Goal: Task Accomplishment & Management: Use online tool/utility

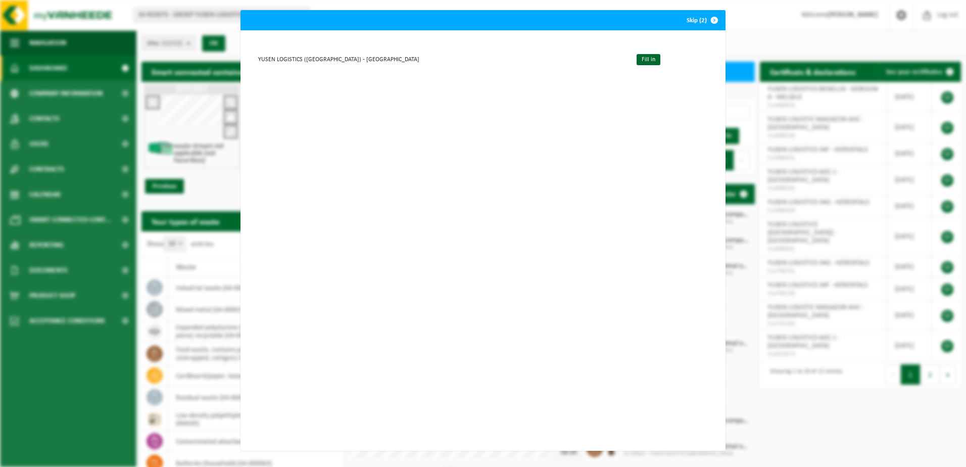
click at [445, 180] on div "YUSEN LOGISTICS ([GEOGRAPHIC_DATA]) - MELSELE Fill in" at bounding box center [482, 240] width 485 height 420
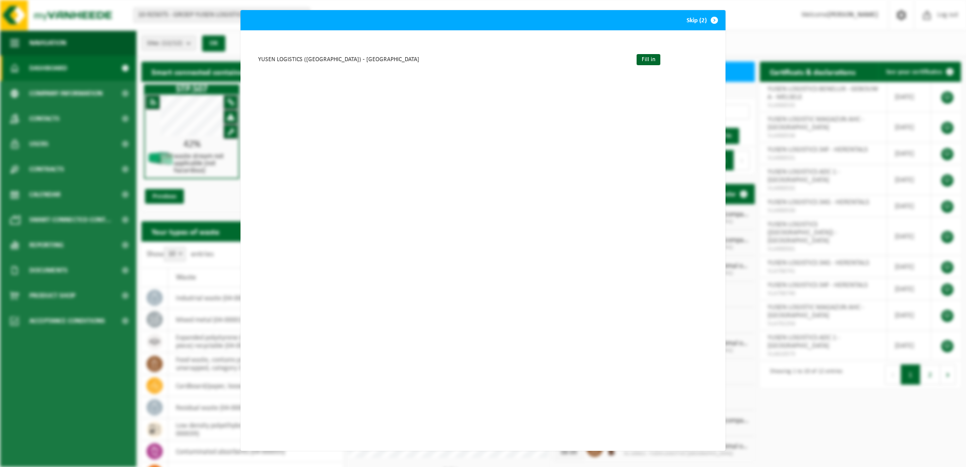
click at [527, 137] on div "YUSEN LOGISTICS ([GEOGRAPHIC_DATA]) - MELSELE Fill in" at bounding box center [482, 240] width 485 height 420
click at [637, 61] on link "Fill in" at bounding box center [649, 59] width 24 height 11
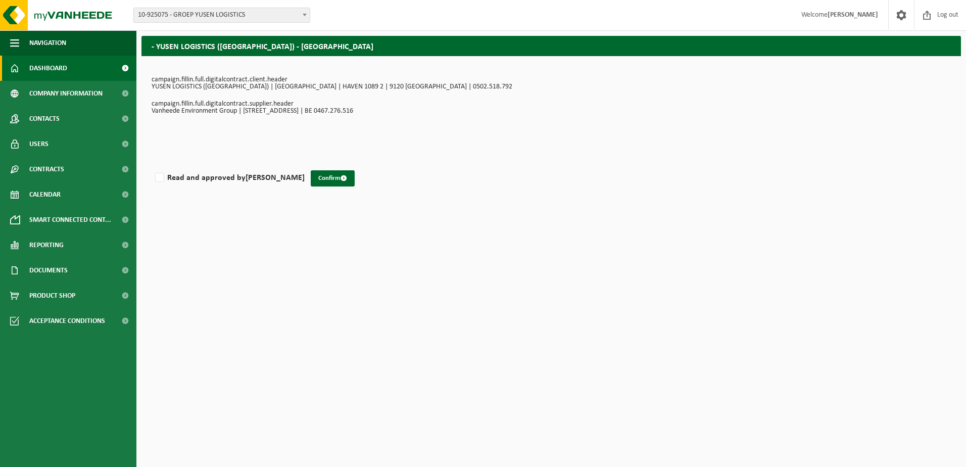
click at [57, 67] on span "Dashboard" at bounding box center [48, 68] width 38 height 25
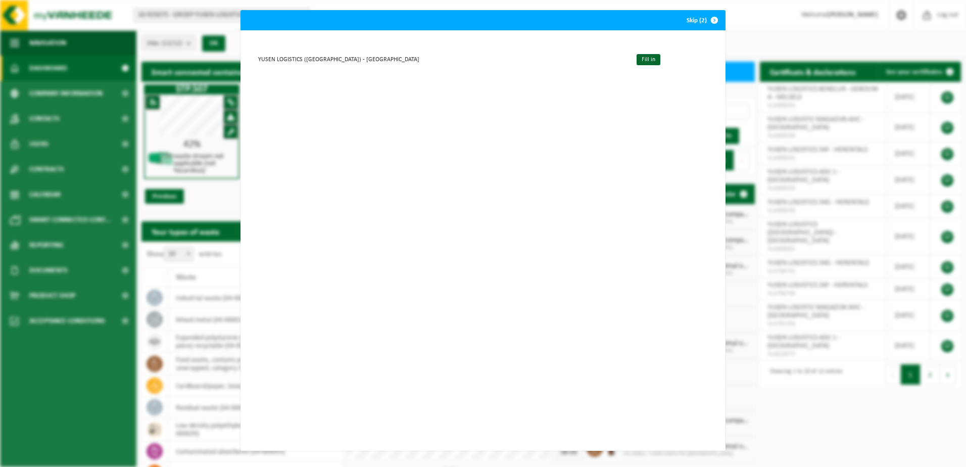
click at [710, 20] on span "button" at bounding box center [714, 20] width 20 height 20
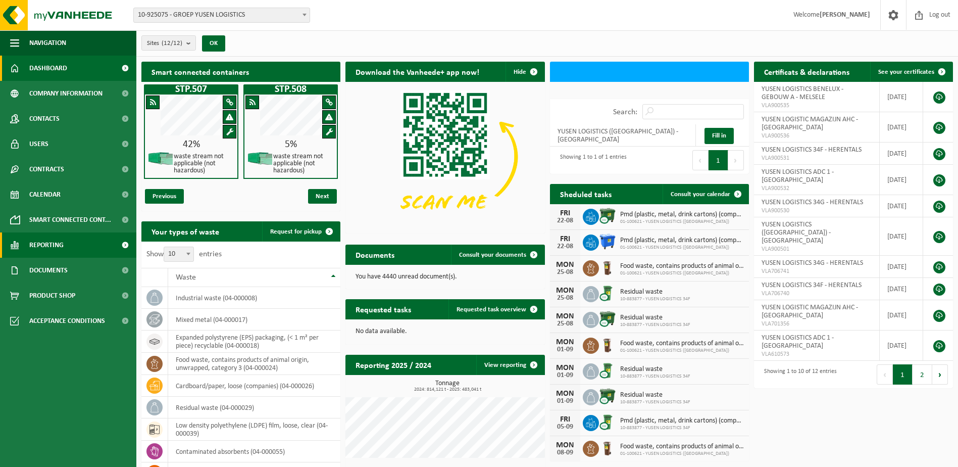
click at [50, 245] on span "Reporting" at bounding box center [46, 244] width 34 height 25
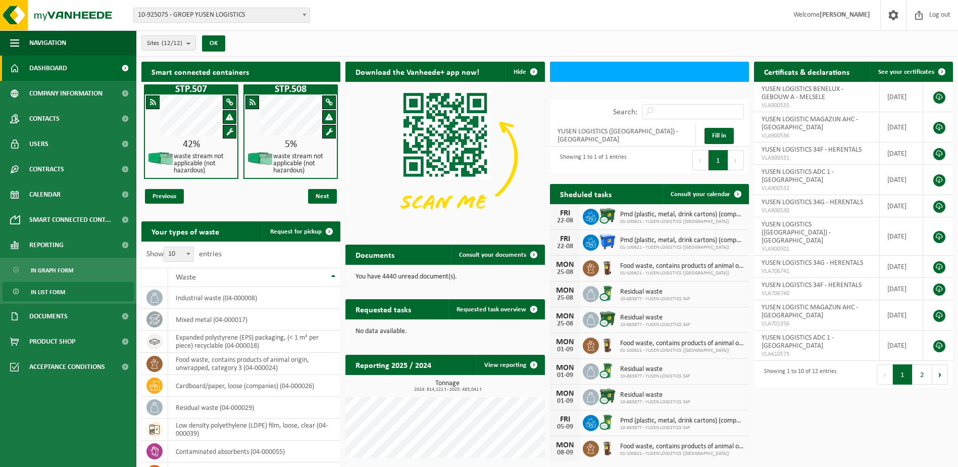
click at [53, 291] on span "In list form" at bounding box center [48, 291] width 34 height 19
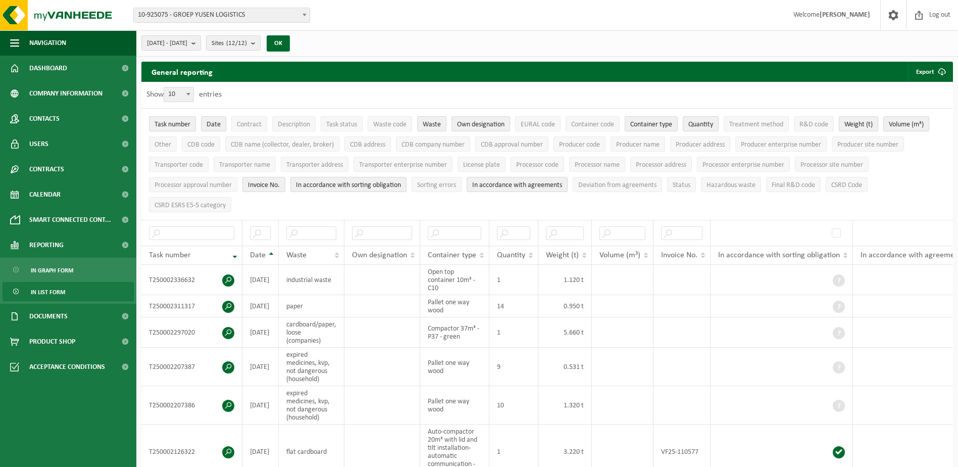
click at [179, 121] on span "Task number" at bounding box center [173, 125] width 36 height 8
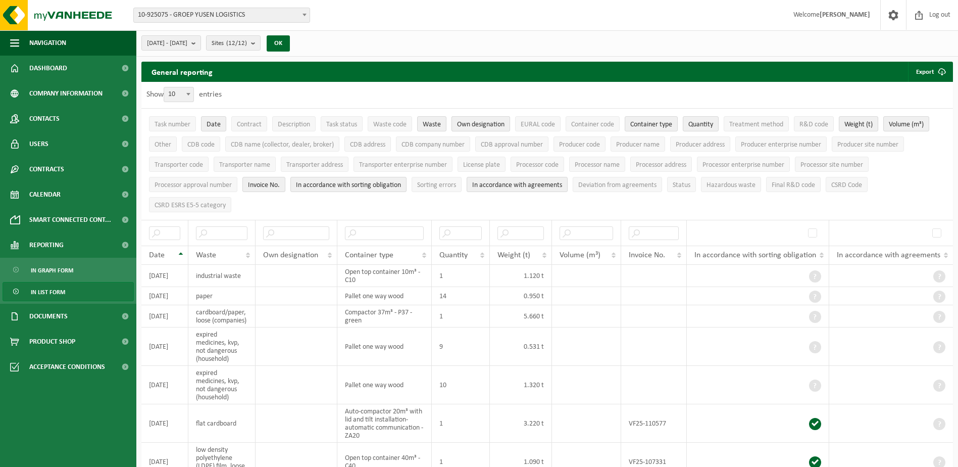
click at [480, 123] on span "Own designation" at bounding box center [480, 125] width 47 height 8
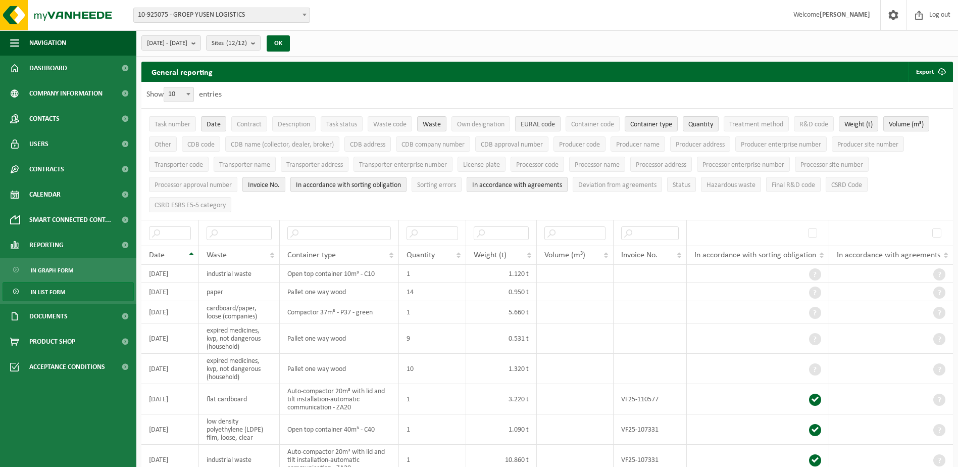
click at [530, 121] on span "EURAL code" at bounding box center [538, 125] width 34 height 8
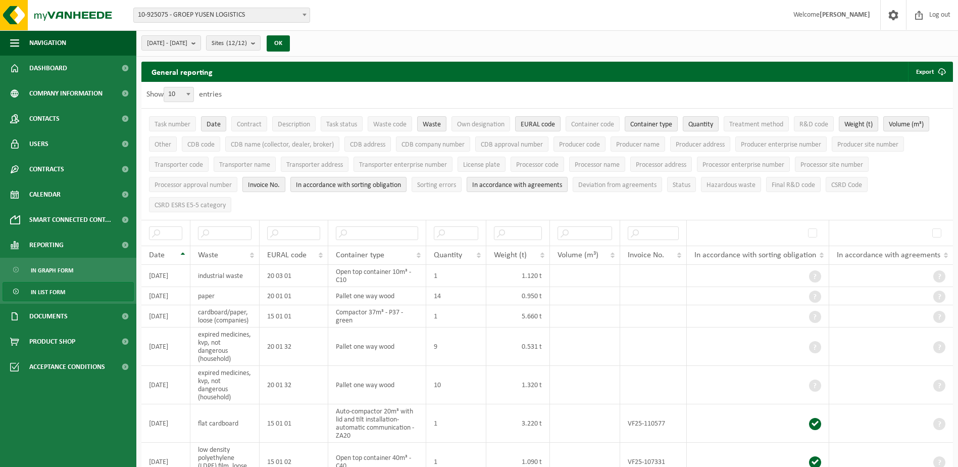
click at [263, 183] on span "Invoice No." at bounding box center [264, 185] width 32 height 8
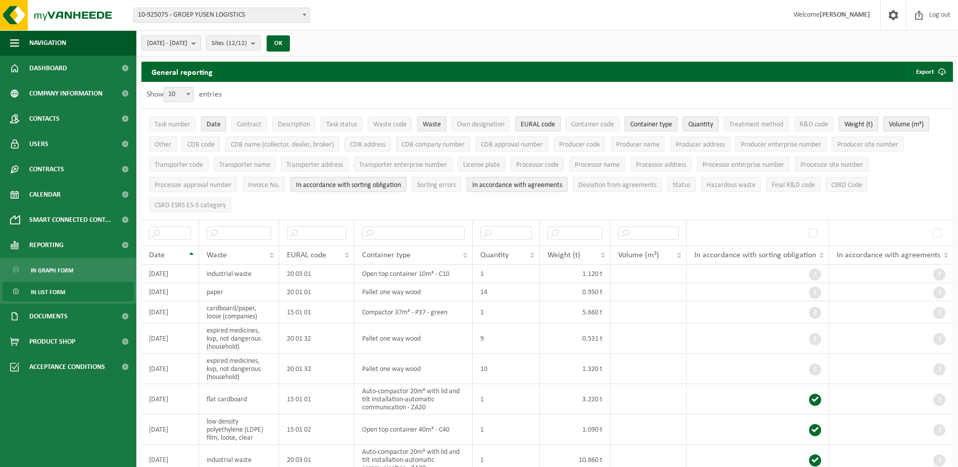
click at [343, 185] on span "In accordance with sorting obligation" at bounding box center [348, 185] width 105 height 8
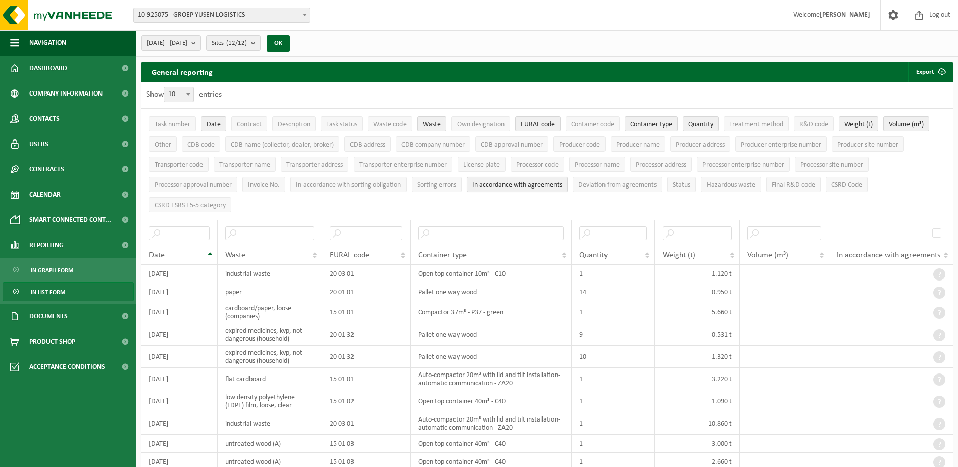
click at [503, 182] on span "In accordance with agreements" at bounding box center [517, 185] width 90 height 8
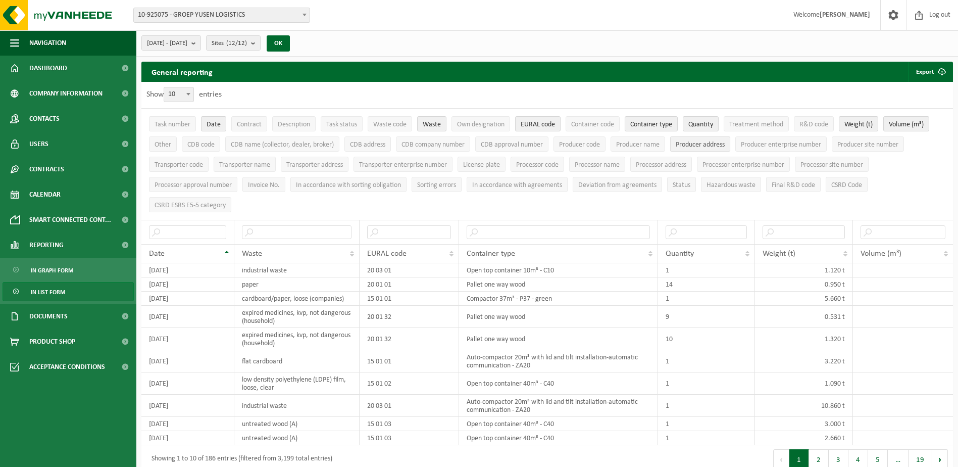
click at [701, 145] on span "Producer address" at bounding box center [700, 145] width 49 height 8
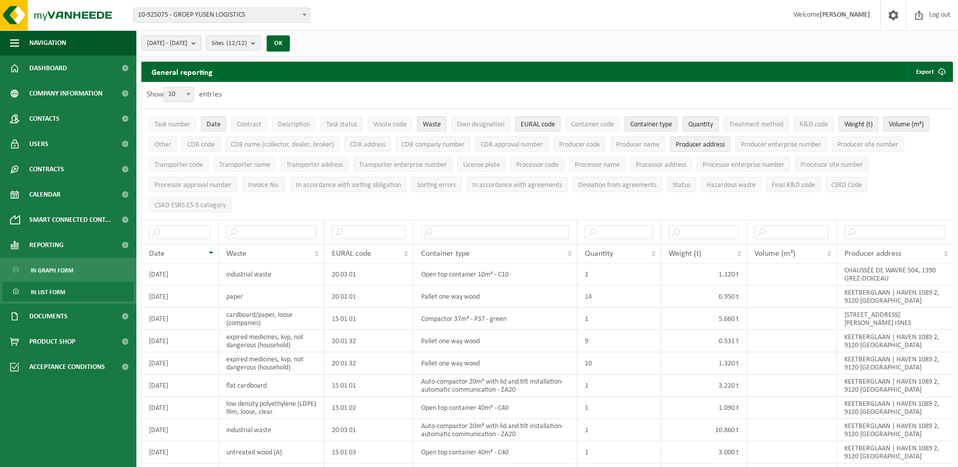
click at [201, 43] on b "submit" at bounding box center [195, 43] width 9 height 14
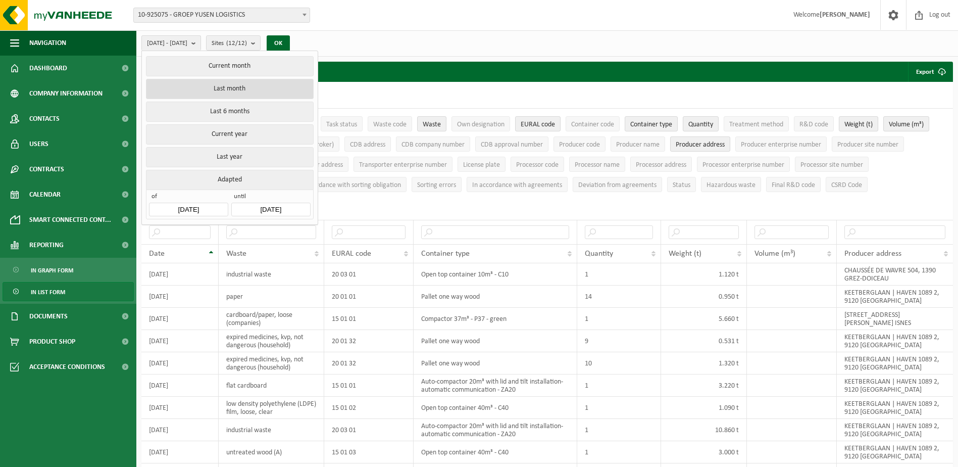
click at [241, 89] on button "Last month" at bounding box center [229, 89] width 167 height 20
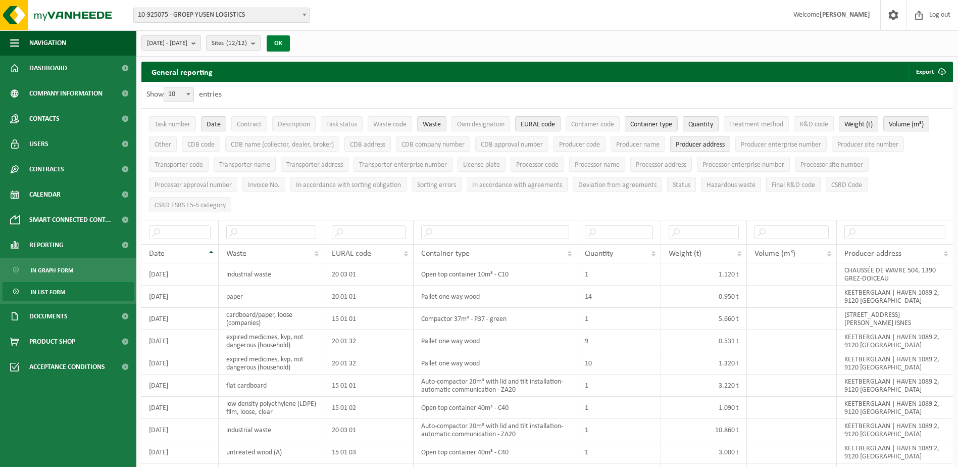
click at [290, 41] on button "OK" at bounding box center [278, 43] width 23 height 16
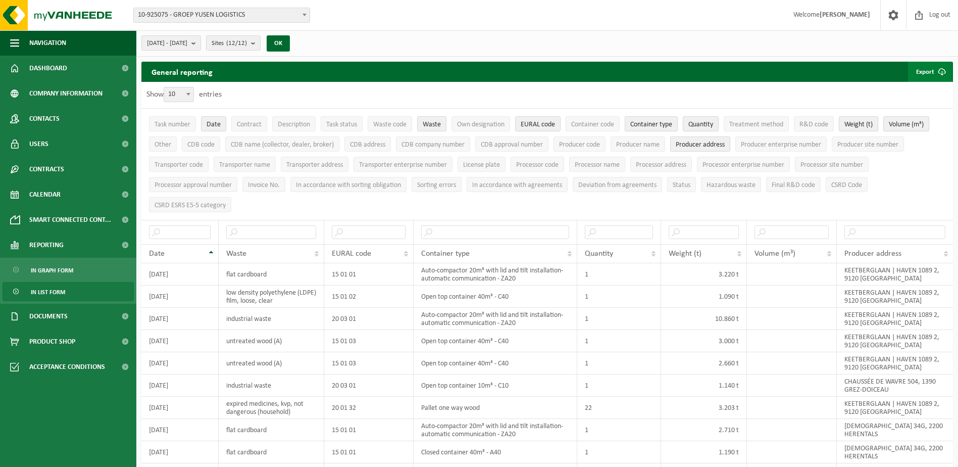
click at [927, 65] on button "Export" at bounding box center [930, 72] width 44 height 20
click at [915, 92] on link "Only my selection" at bounding box center [916, 92] width 72 height 20
